Goal: Task Accomplishment & Management: Use online tool/utility

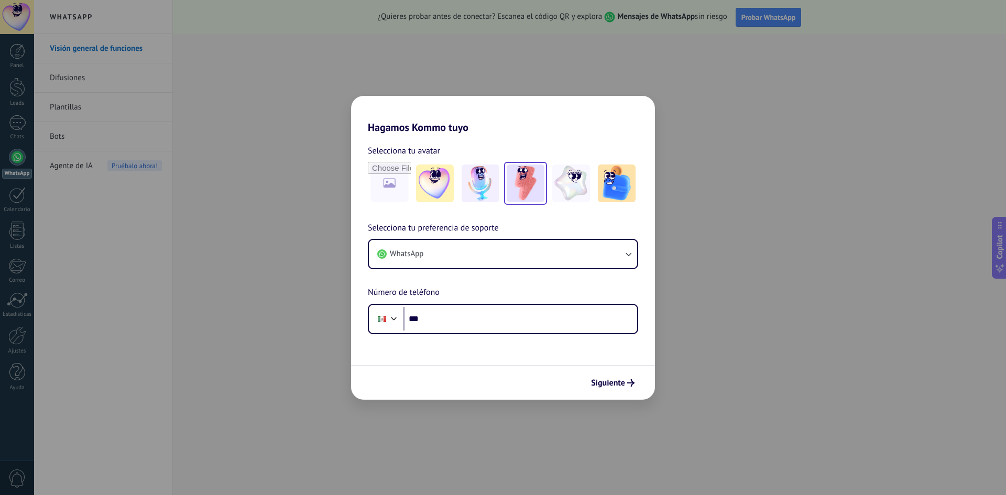
click at [533, 191] on img at bounding box center [526, 184] width 38 height 38
click at [529, 183] on img at bounding box center [526, 184] width 38 height 38
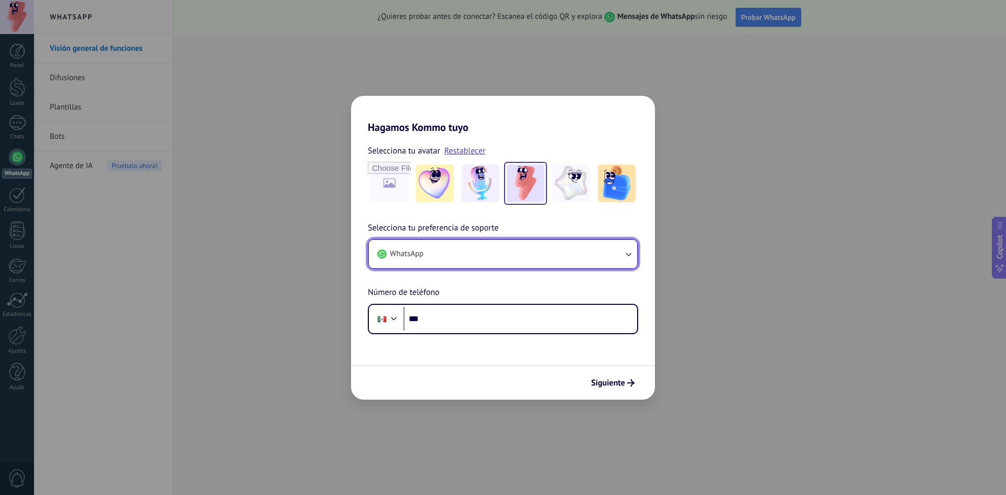
click at [630, 253] on icon "button" at bounding box center [628, 254] width 10 height 10
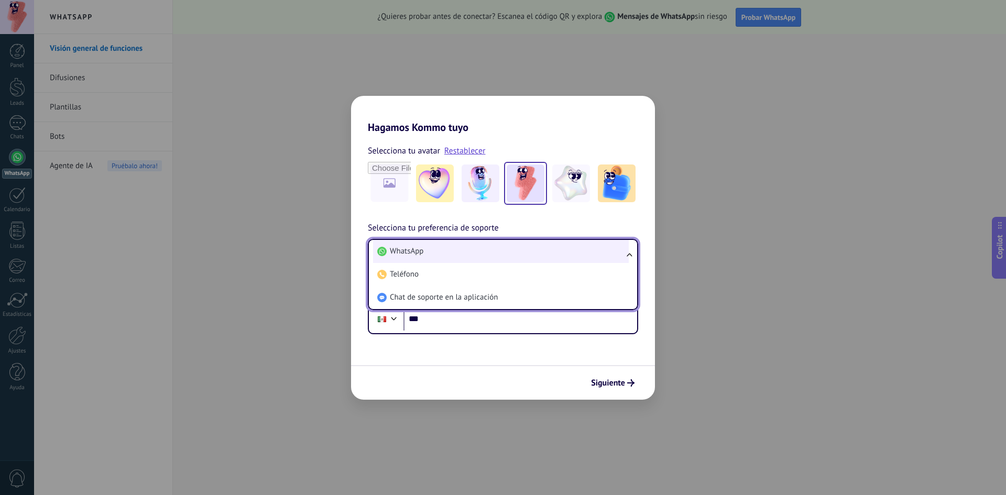
click at [473, 249] on li "WhatsApp" at bounding box center [501, 251] width 256 height 23
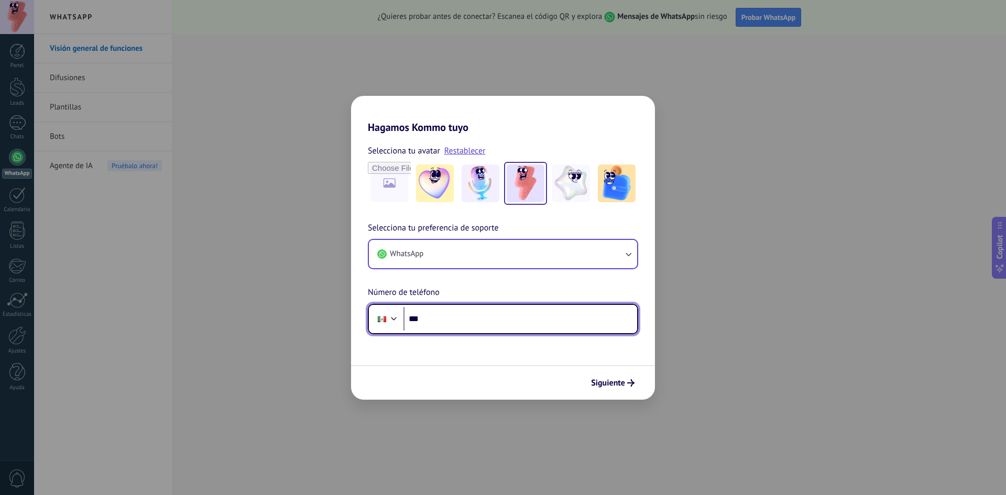
click at [460, 324] on input "***" at bounding box center [521, 319] width 234 height 24
type input "**********"
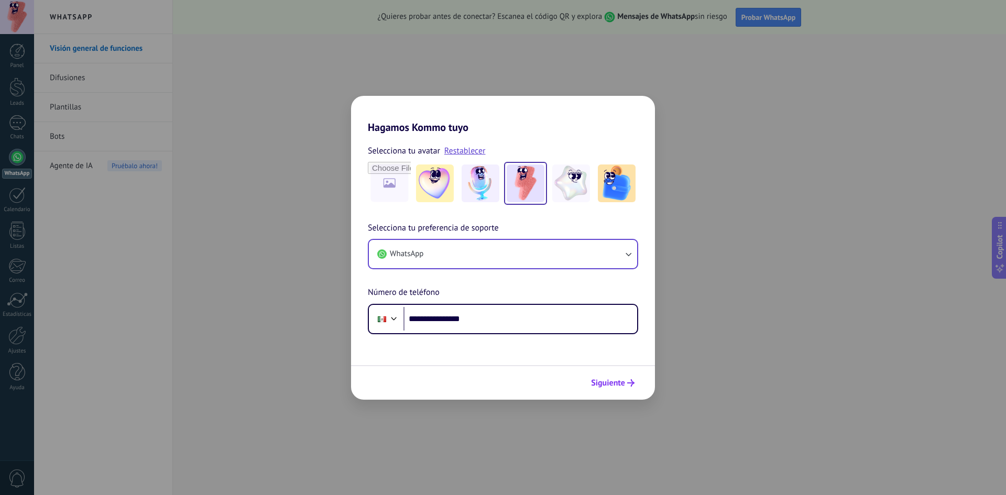
click at [609, 386] on span "Siguiente" at bounding box center [608, 382] width 34 height 7
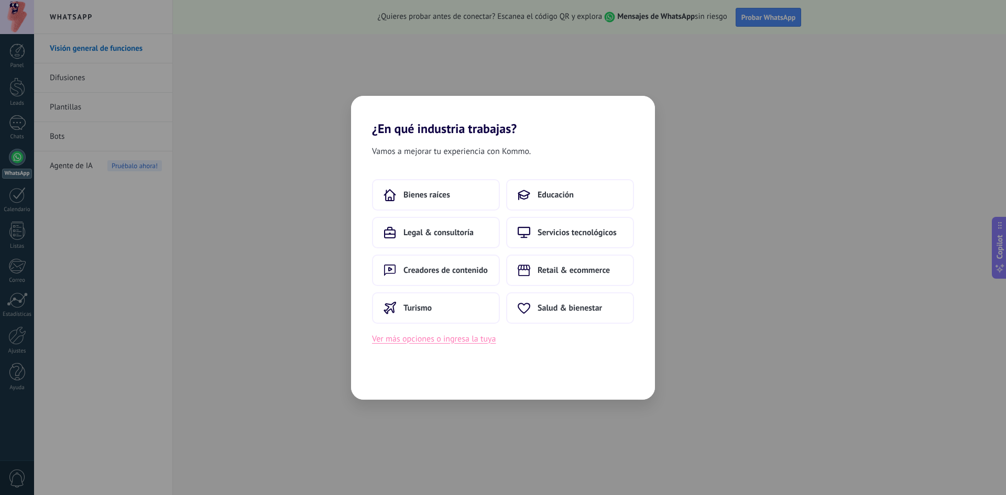
click at [450, 343] on button "Ver más opciones o ingresa la tuya" at bounding box center [434, 339] width 124 height 14
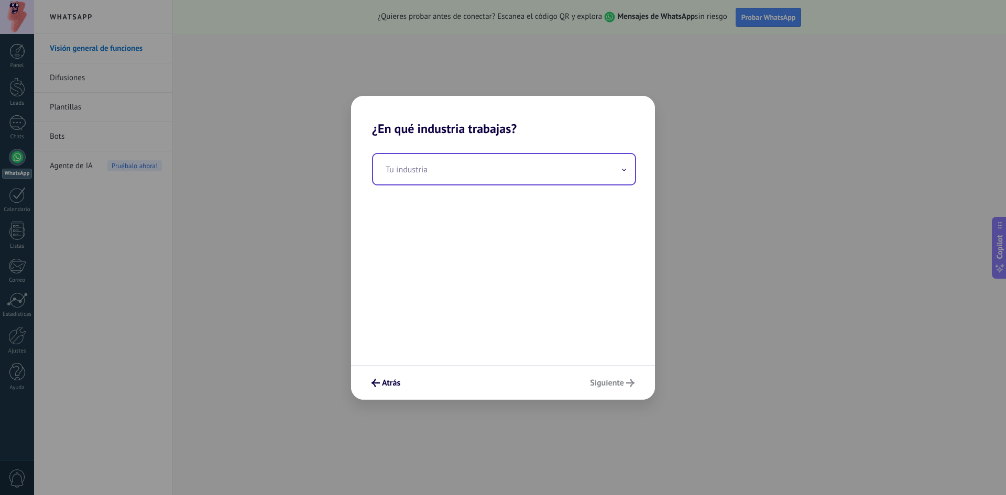
click at [614, 170] on input "text" at bounding box center [504, 169] width 262 height 30
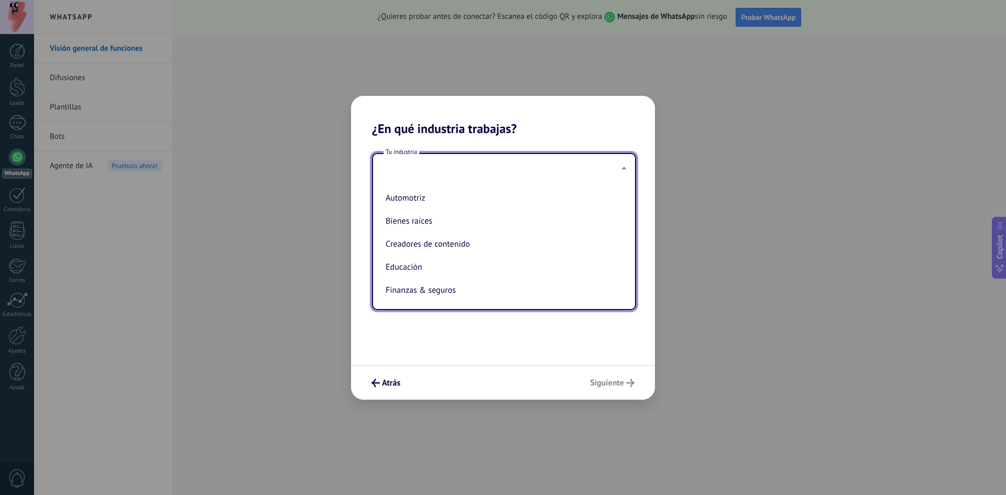
click at [612, 172] on input "text" at bounding box center [504, 169] width 262 height 30
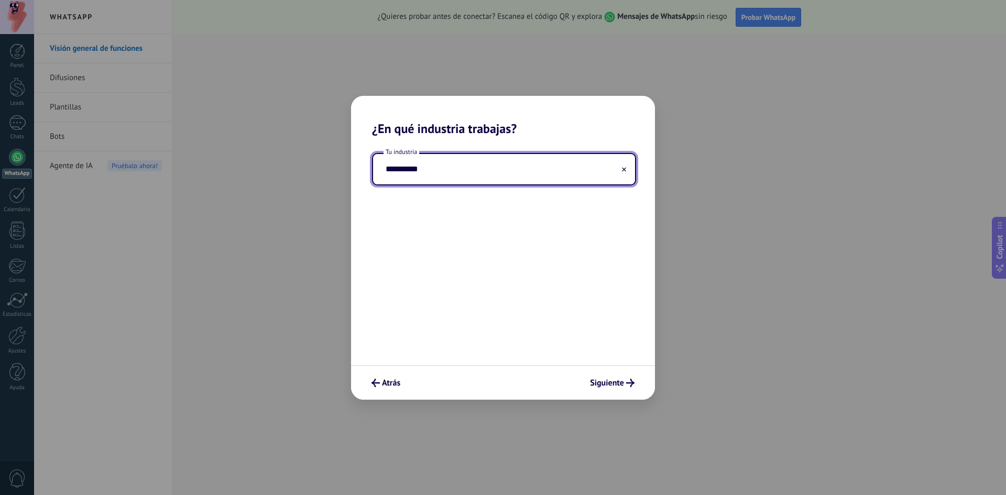
type input "**********"
click at [604, 384] on span "Siguiente" at bounding box center [607, 382] width 34 height 7
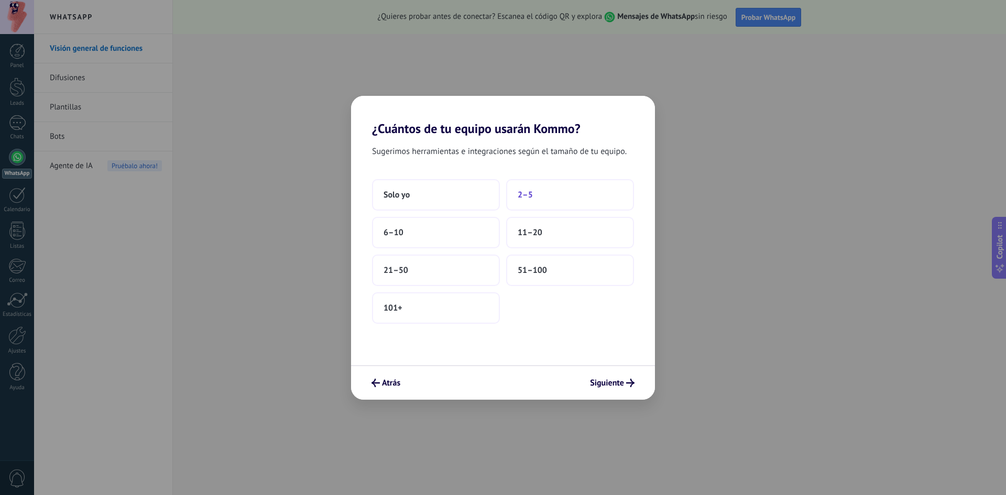
click at [517, 191] on button "2–5" at bounding box center [570, 194] width 128 height 31
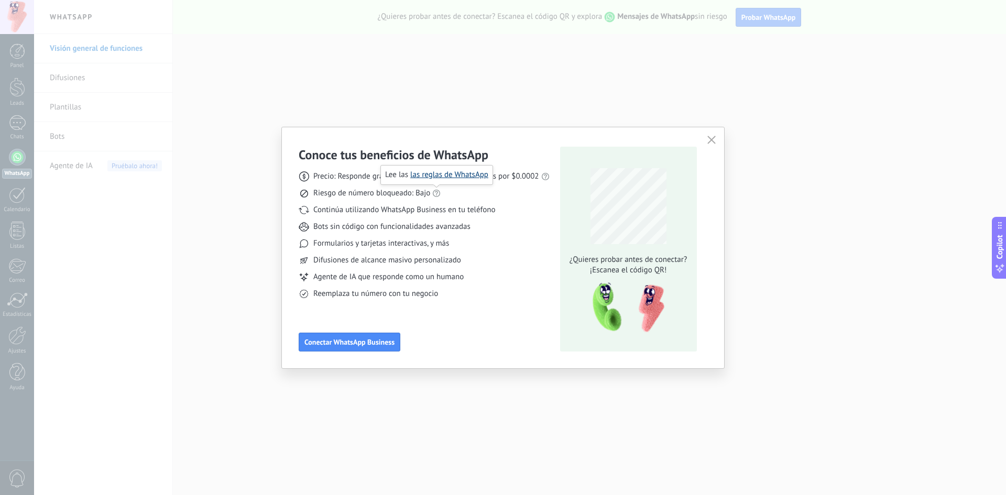
click at [439, 171] on link "las reglas de WhatsApp" at bounding box center [449, 175] width 78 height 10
click at [321, 347] on button "Conectar WhatsApp Business" at bounding box center [350, 342] width 102 height 19
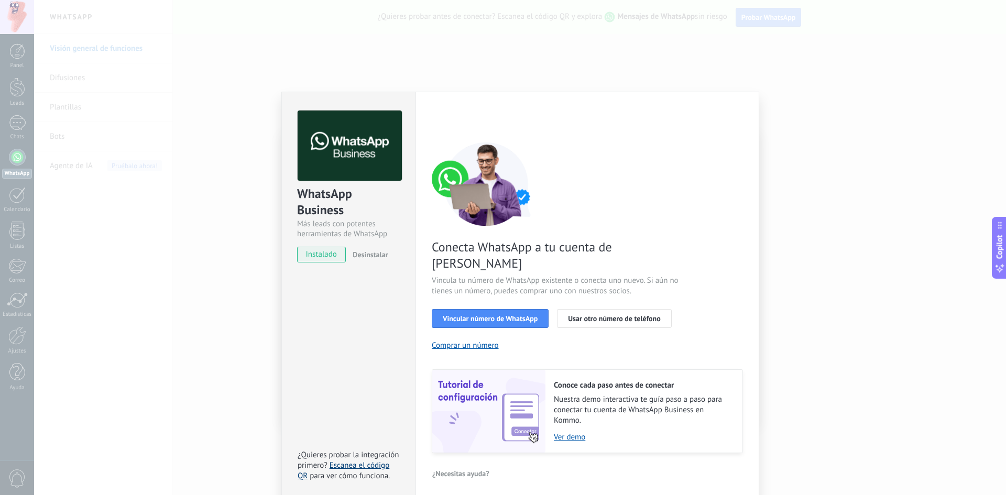
click at [362, 461] on link "Escanea el código QR" at bounding box center [344, 471] width 92 height 20
